Goal: Information Seeking & Learning: Learn about a topic

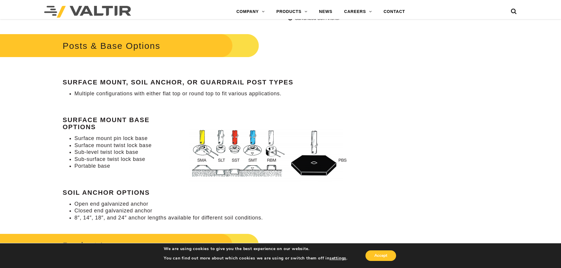
click at [265, 200] on div "Posts & Base Options Surface Mount, Soil Anchor, or Guardrail Post Types Multip…" at bounding box center [210, 126] width 295 height 189
click at [108, 96] on li "Multiple configurations with either flat top or round top to fit various applic…" at bounding box center [215, 93] width 283 height 7
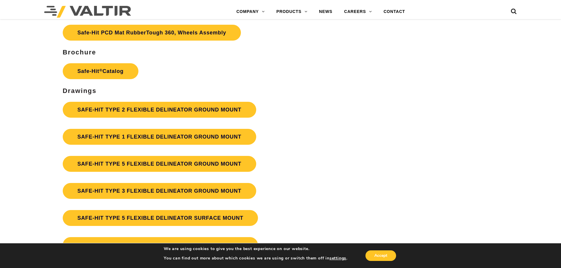
scroll to position [1530, 0]
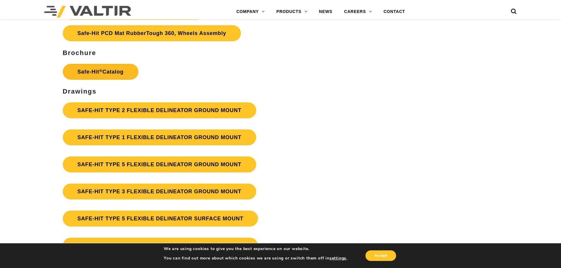
click at [98, 78] on link "Safe-Hit ® Catalog" at bounding box center [101, 72] width 76 height 16
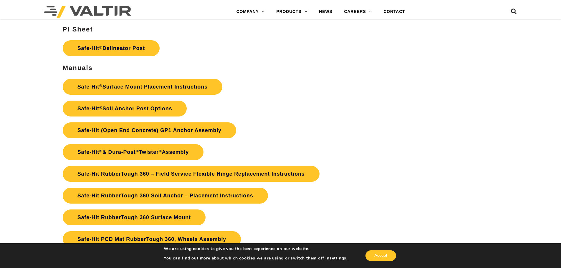
scroll to position [1295, 0]
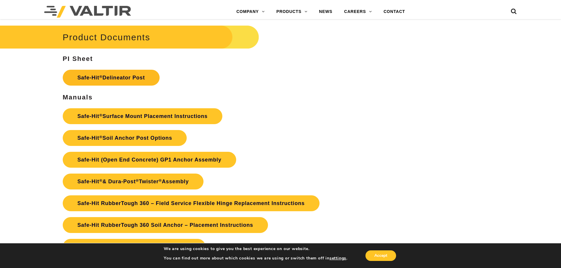
click at [126, 78] on link "Safe-Hit ® Delineator Post" at bounding box center [111, 78] width 97 height 16
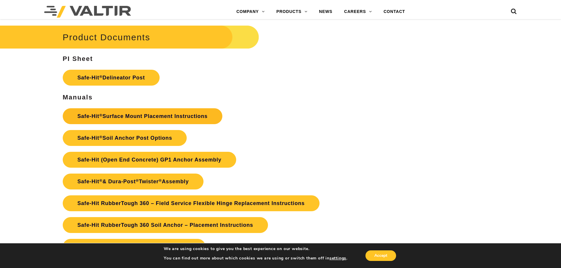
click at [201, 121] on link "Safe-Hit ® Surface Mount Placement Instructions" at bounding box center [143, 116] width 160 height 16
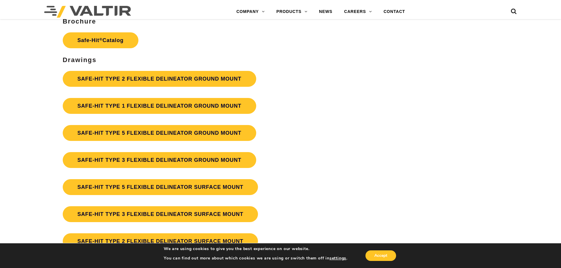
scroll to position [1589, 0]
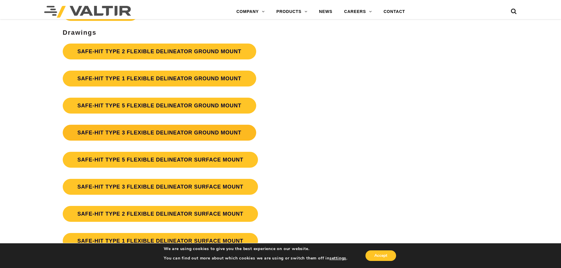
click at [186, 137] on link "SAFE-HIT TYPE 3 FLEXIBLE DELINEATOR GROUND MOUNT" at bounding box center [159, 133] width 193 height 16
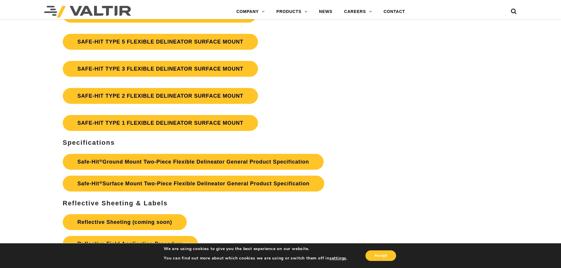
scroll to position [1707, 0]
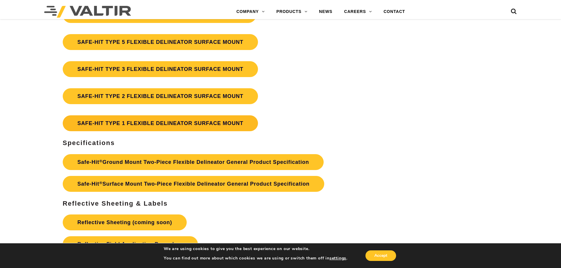
click at [196, 128] on link "SAFE-HIT TYPE 1 FLEXIBLE DELINEATOR SURFACE MOUNT" at bounding box center [160, 123] width 195 height 16
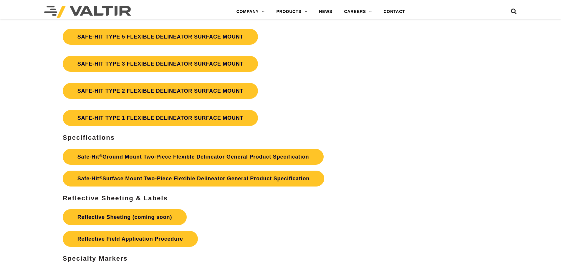
scroll to position [1707, 0]
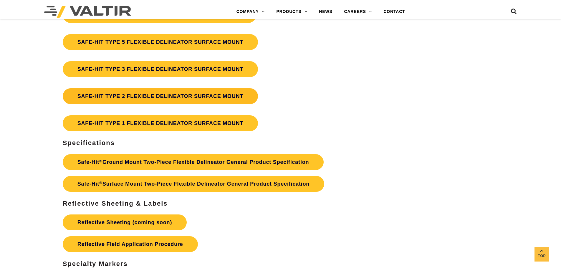
click at [165, 94] on link "SAFE-HIT TYPE 2 FLEXIBLE DELINEATOR SURFACE MOUNT" at bounding box center [160, 96] width 195 height 16
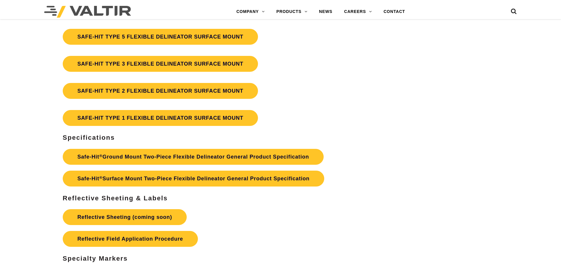
scroll to position [1707, 0]
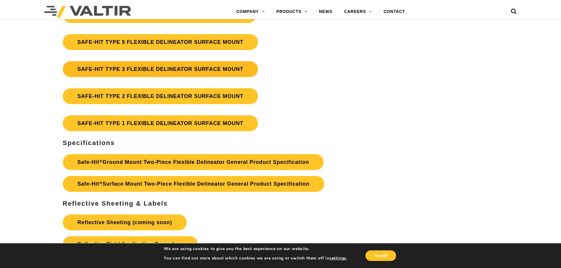
click at [204, 70] on link "SAFE-HIT TYPE 3 FLEXIBLE DELINEATOR SURFACE MOUNT" at bounding box center [160, 69] width 195 height 16
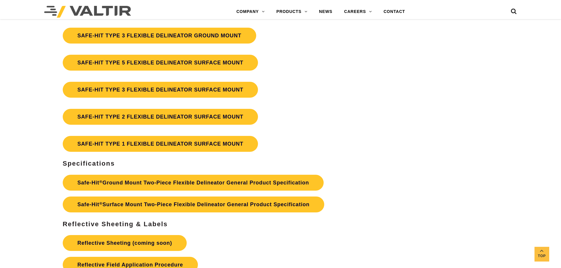
scroll to position [1678, 0]
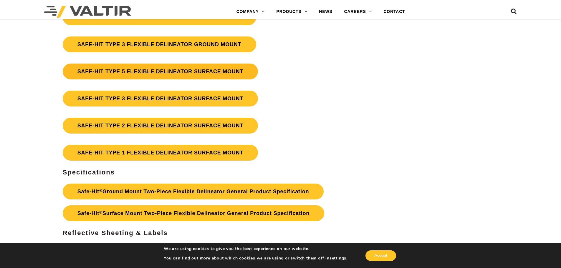
click at [175, 75] on link "SAFE-HIT TYPE 5 FLEXIBLE DELINEATOR SURFACE MOUNT" at bounding box center [160, 72] width 195 height 16
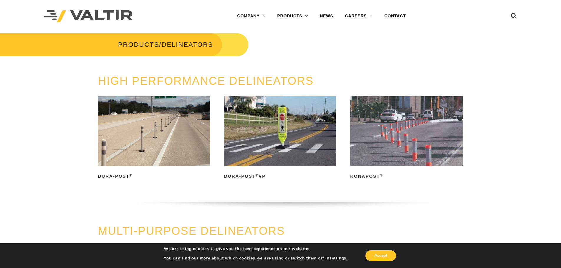
click at [167, 125] on img at bounding box center [154, 131] width 112 height 70
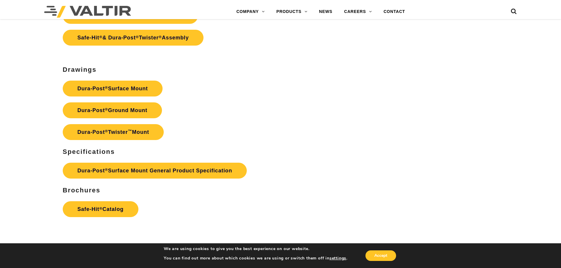
scroll to position [1736, 0]
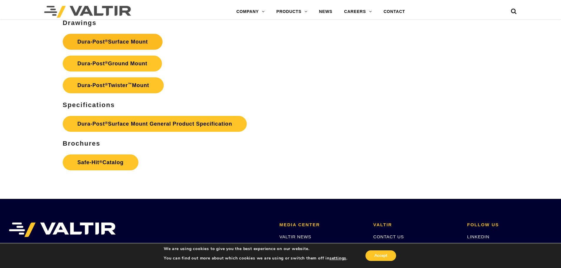
click at [130, 43] on link "Dura-Post ® Surface Mount" at bounding box center [113, 42] width 100 height 16
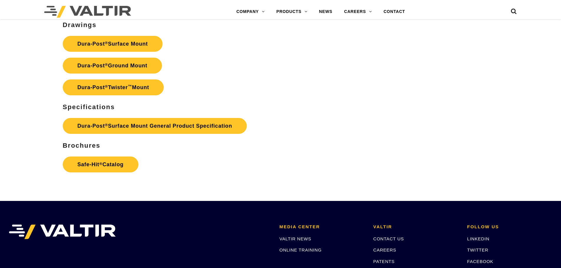
scroll to position [1736, 0]
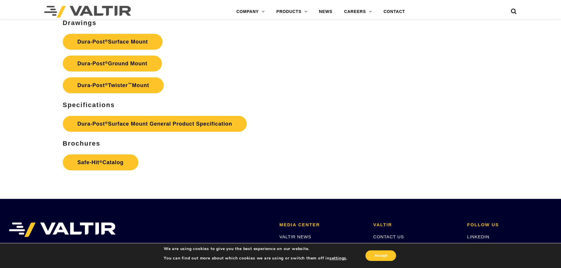
drag, startPoint x: 267, startPoint y: 75, endPoint x: 263, endPoint y: 60, distance: 15.4
click at [267, 75] on p "Dura-Post ® Surface Mount Dura-Post ® Ground Mount Dura-Post ® Twister ™ Mount" at bounding box center [210, 63] width 295 height 65
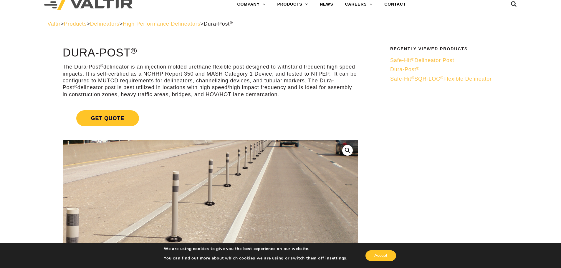
scroll to position [0, 0]
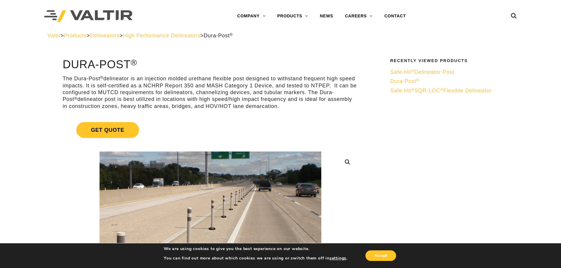
click at [111, 36] on span "Delineators" at bounding box center [104, 36] width 29 height 6
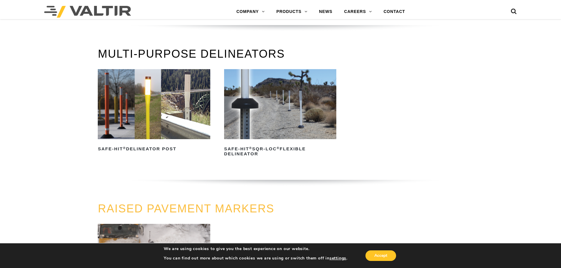
scroll to position [177, 0]
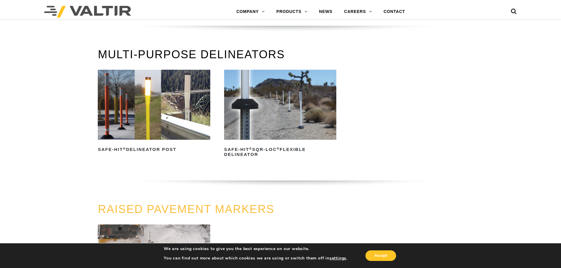
click at [125, 110] on img at bounding box center [154, 105] width 112 height 70
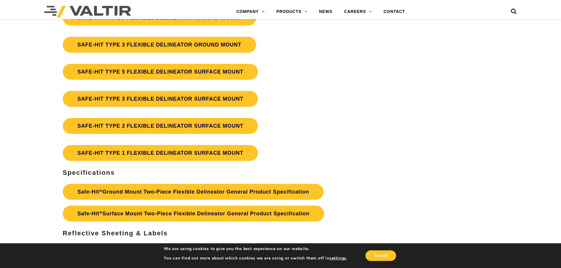
scroll to position [1678, 0]
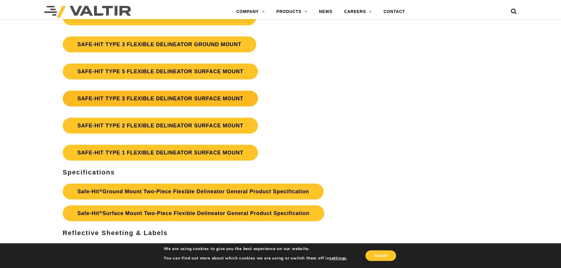
click at [167, 101] on link "SAFE-HIT TYPE 3 FLEXIBLE DELINEATOR SURFACE MOUNT" at bounding box center [160, 99] width 195 height 16
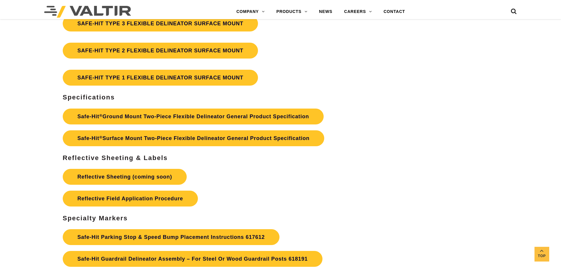
scroll to position [1766, 0]
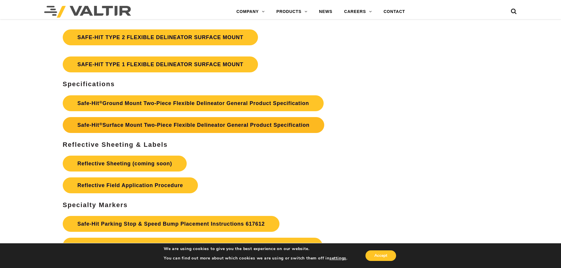
click at [215, 129] on link "Safe-Hit ® Surface Mount Two-Piece Flexible Delineator General Product Specific…" at bounding box center [193, 125] width 261 height 16
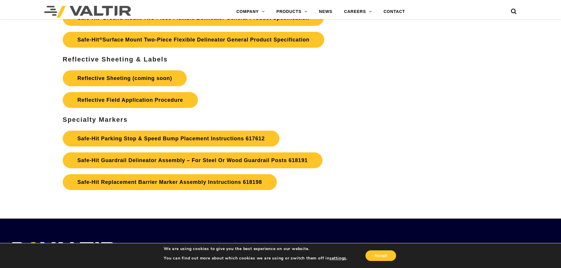
scroll to position [1854, 0]
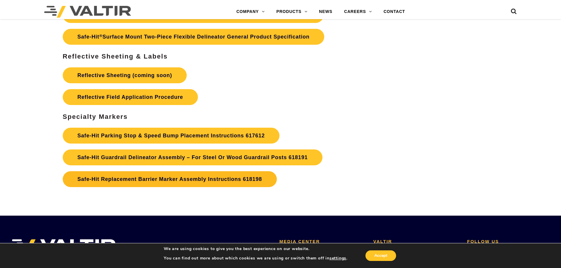
click at [164, 181] on strong "Safe-Hit Replacement Barrier Marker Assembly Instructions 618198" at bounding box center [169, 179] width 185 height 6
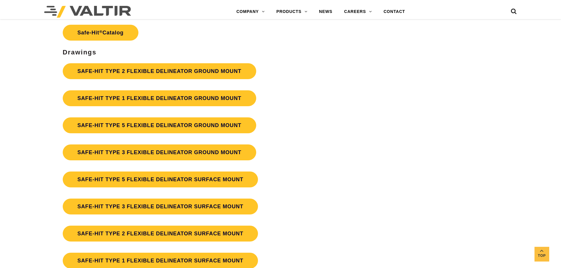
scroll to position [1560, 0]
